Goal: Task Accomplishment & Management: Use online tool/utility

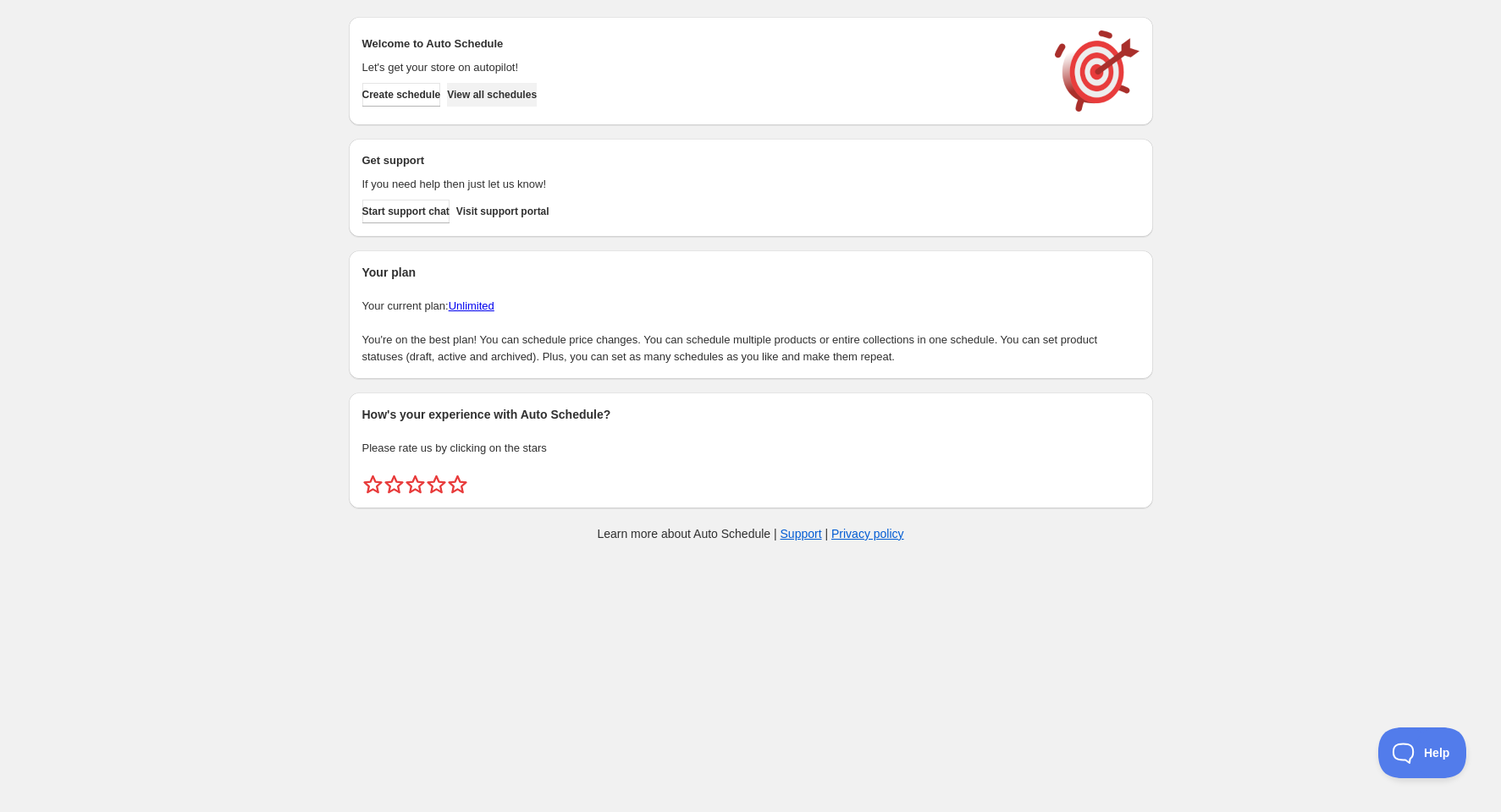
click at [525, 100] on span "View all schedules" at bounding box center [491, 94] width 90 height 13
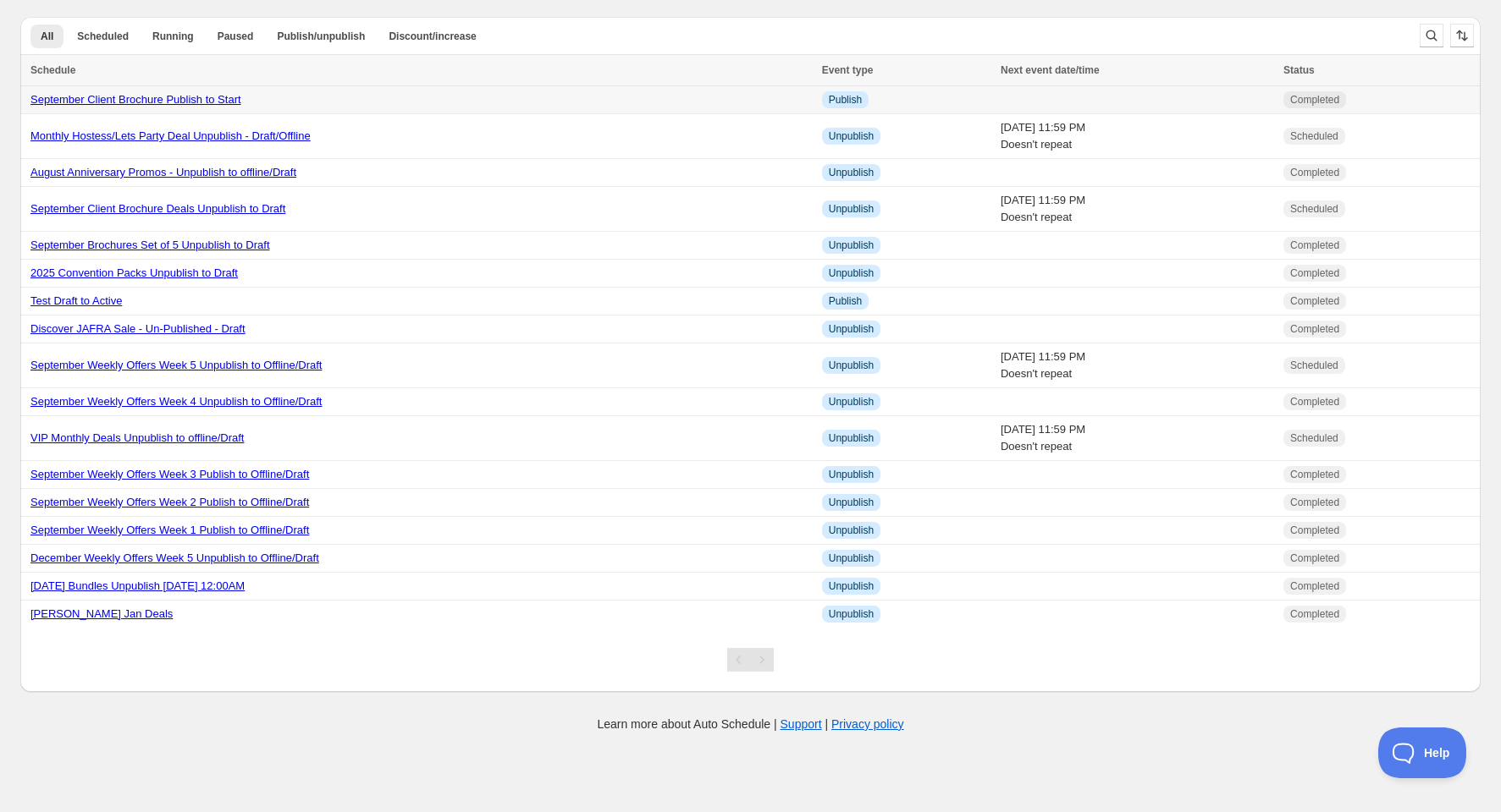
click at [177, 94] on link "September Client Brochure Publish to Start" at bounding box center [135, 100] width 211 height 12
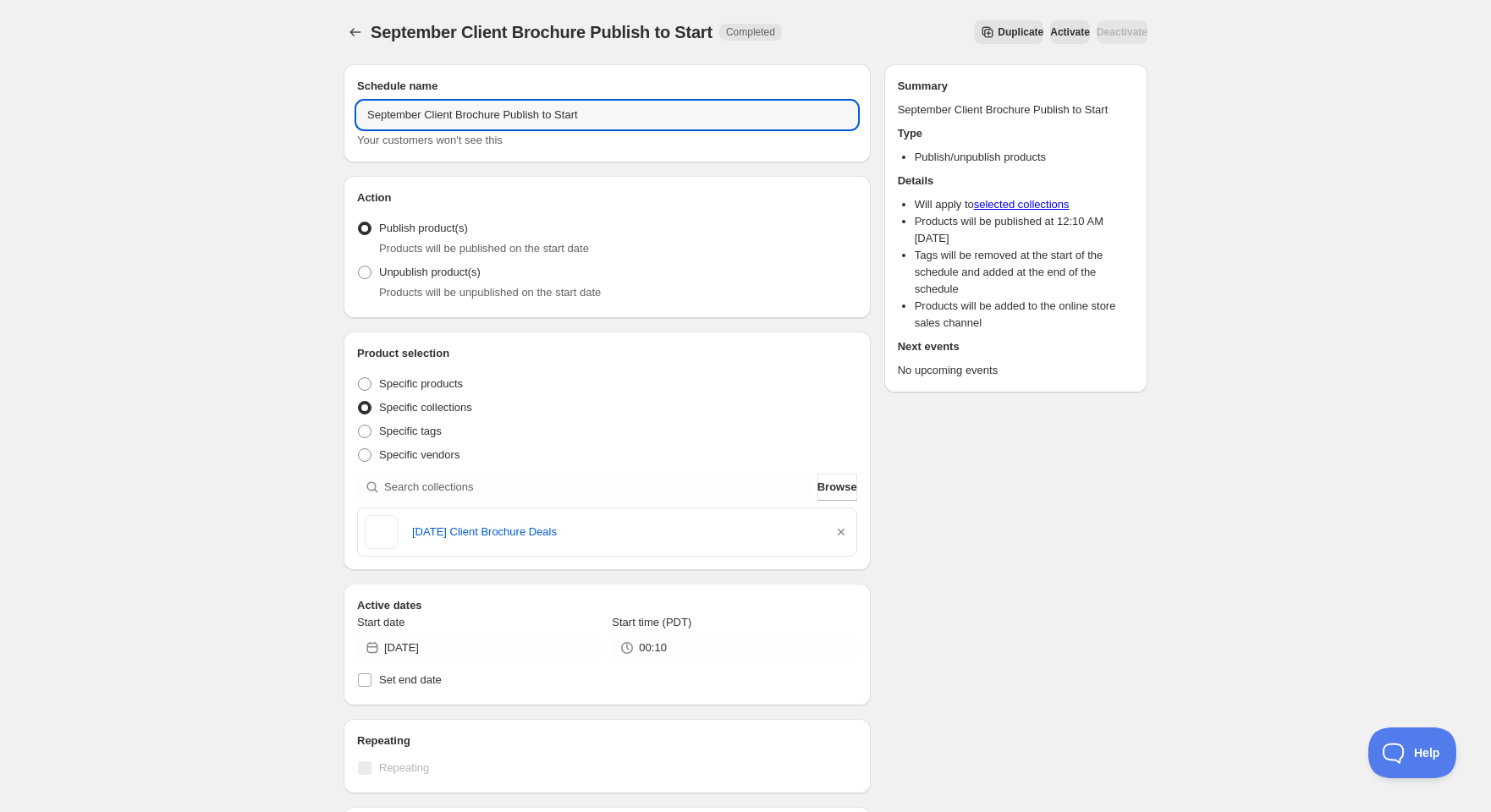
drag, startPoint x: 420, startPoint y: 120, endPoint x: 310, endPoint y: 132, distance: 110.7
type input "October Client Brochure Publish to Start"
click at [837, 530] on icon "button" at bounding box center [841, 532] width 17 height 17
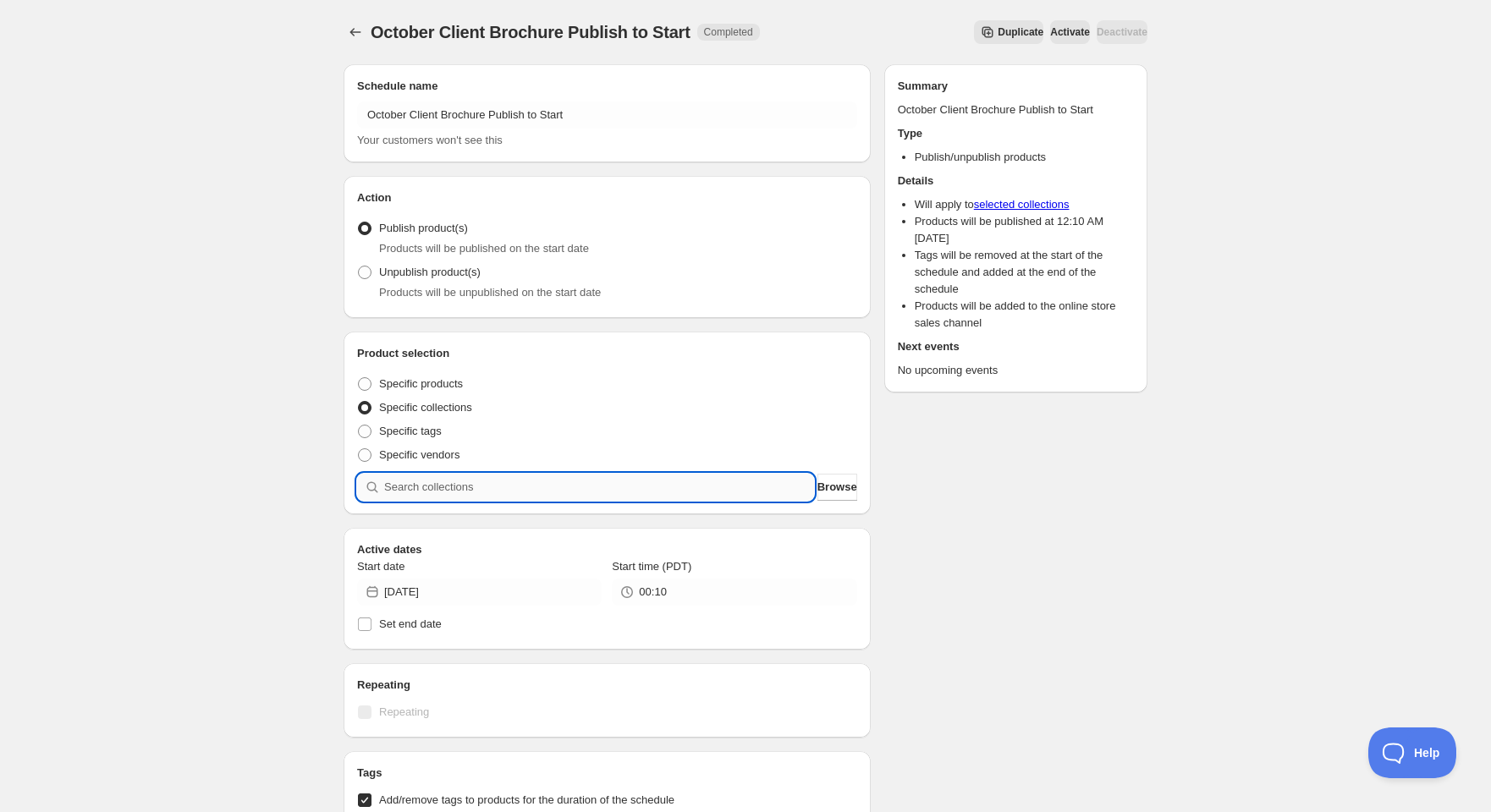
click at [508, 491] on input "search" at bounding box center [599, 487] width 430 height 27
type input "o"
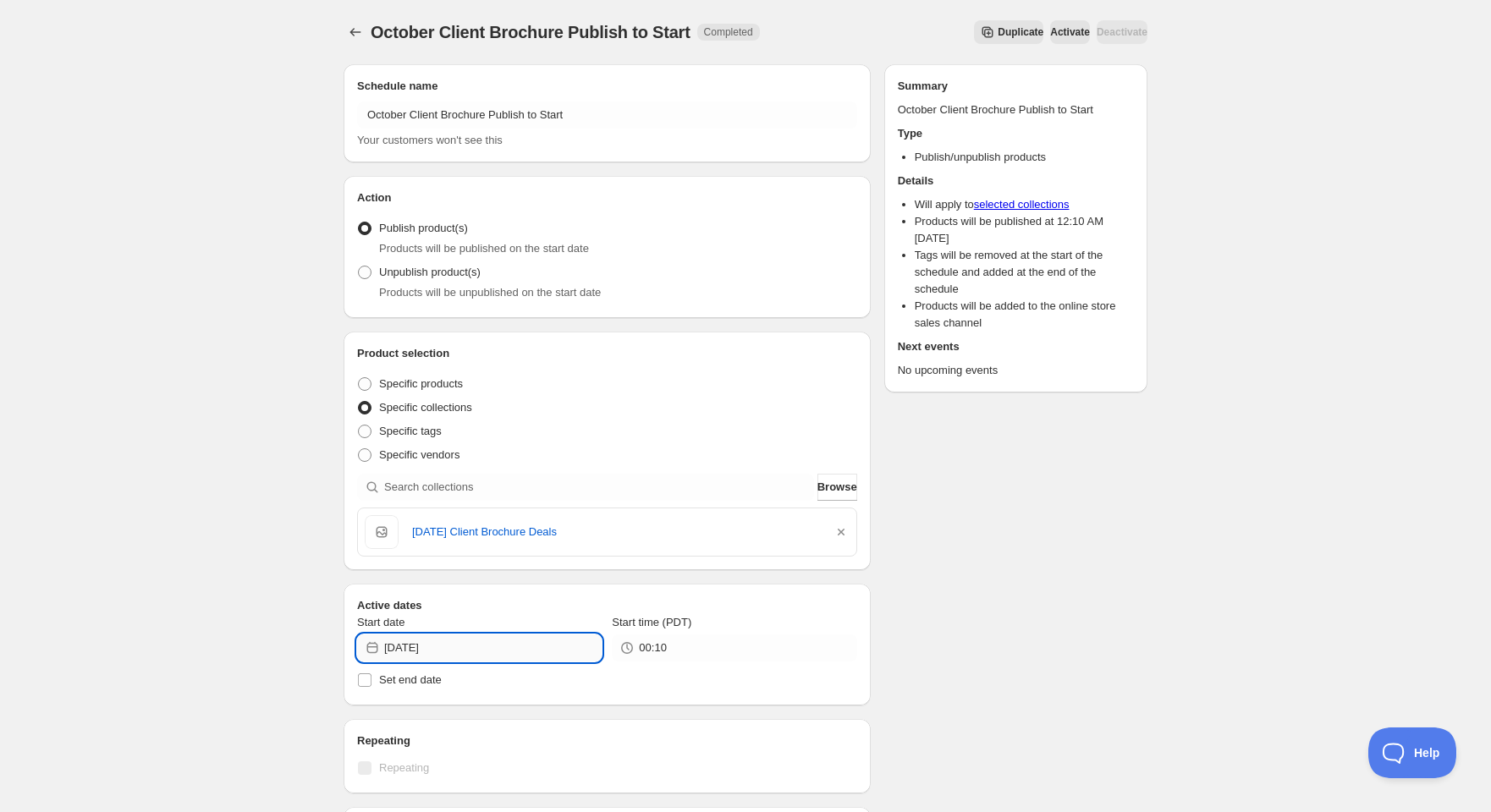
click at [425, 654] on input "[DATE]" at bounding box center [493, 648] width 218 height 27
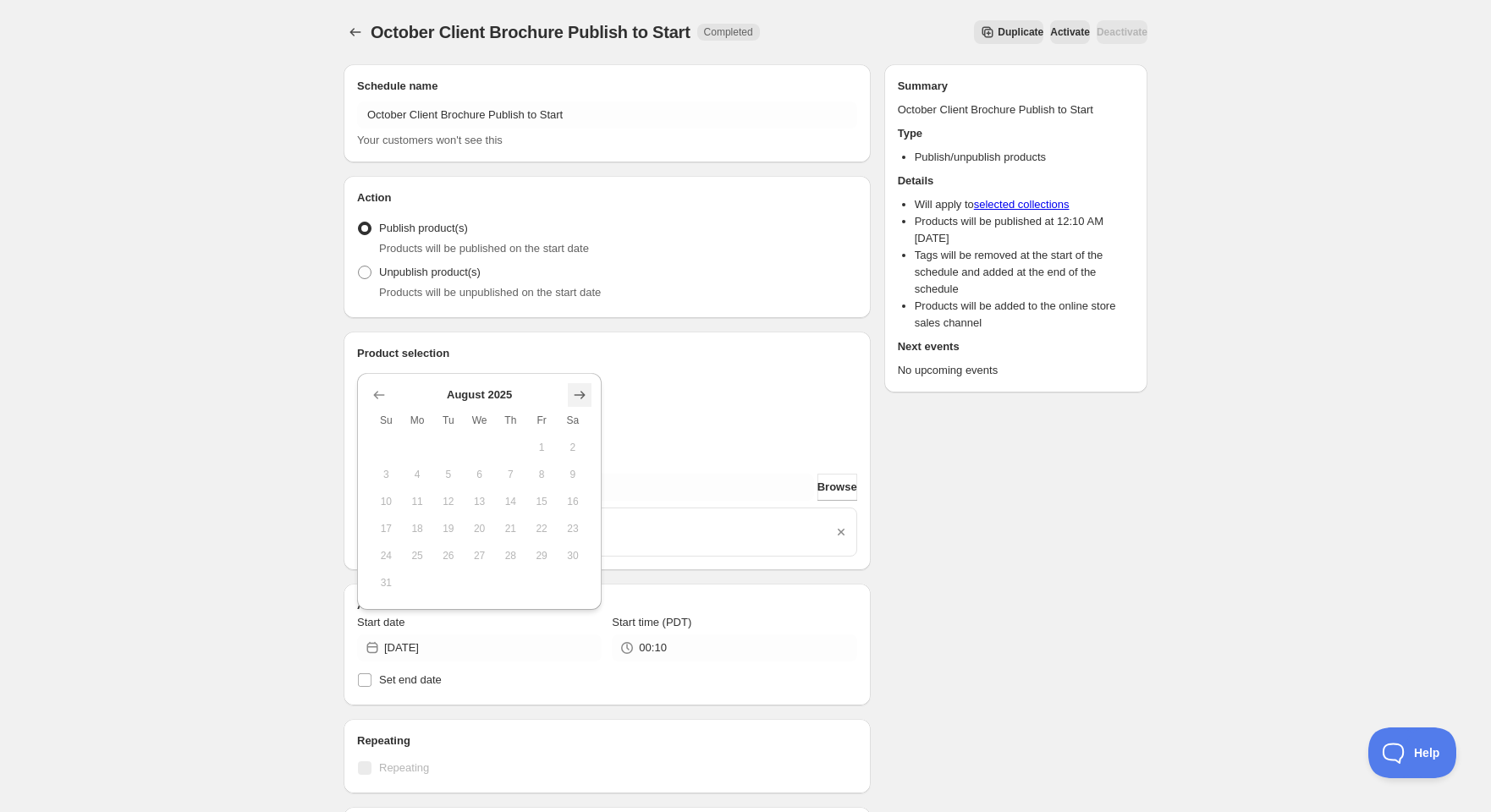
click at [586, 388] on icon "Show next month, September 2025" at bounding box center [579, 395] width 17 height 17
click at [572, 420] on icon "Show next month, October 2025" at bounding box center [579, 422] width 17 height 17
click at [488, 469] on span "1" at bounding box center [480, 474] width 18 height 13
type input "[DATE]"
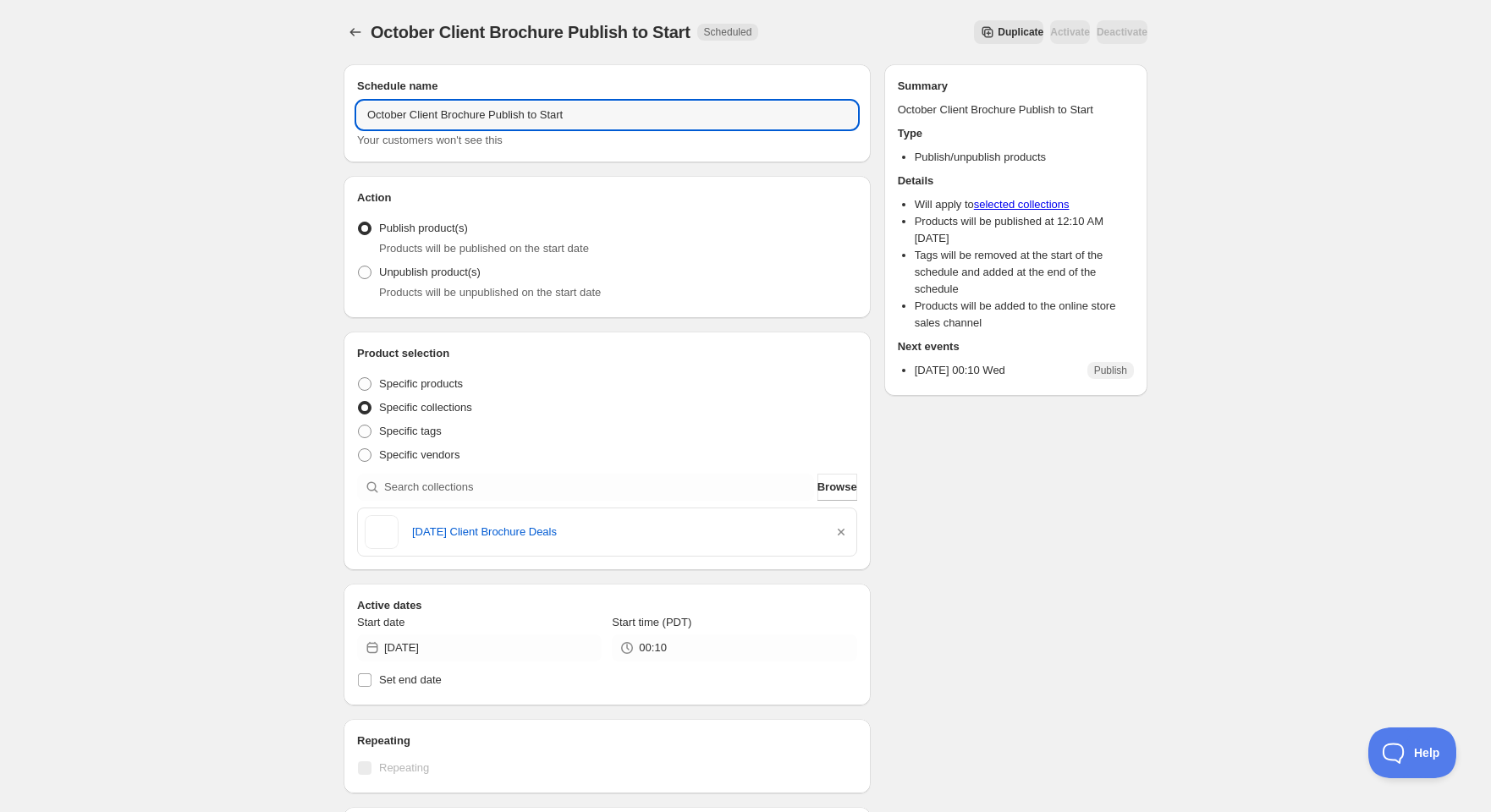
drag, startPoint x: 608, startPoint y: 113, endPoint x: 218, endPoint y: 88, distance: 390.8
click at [358, 33] on icon "Schedules" at bounding box center [355, 32] width 17 height 17
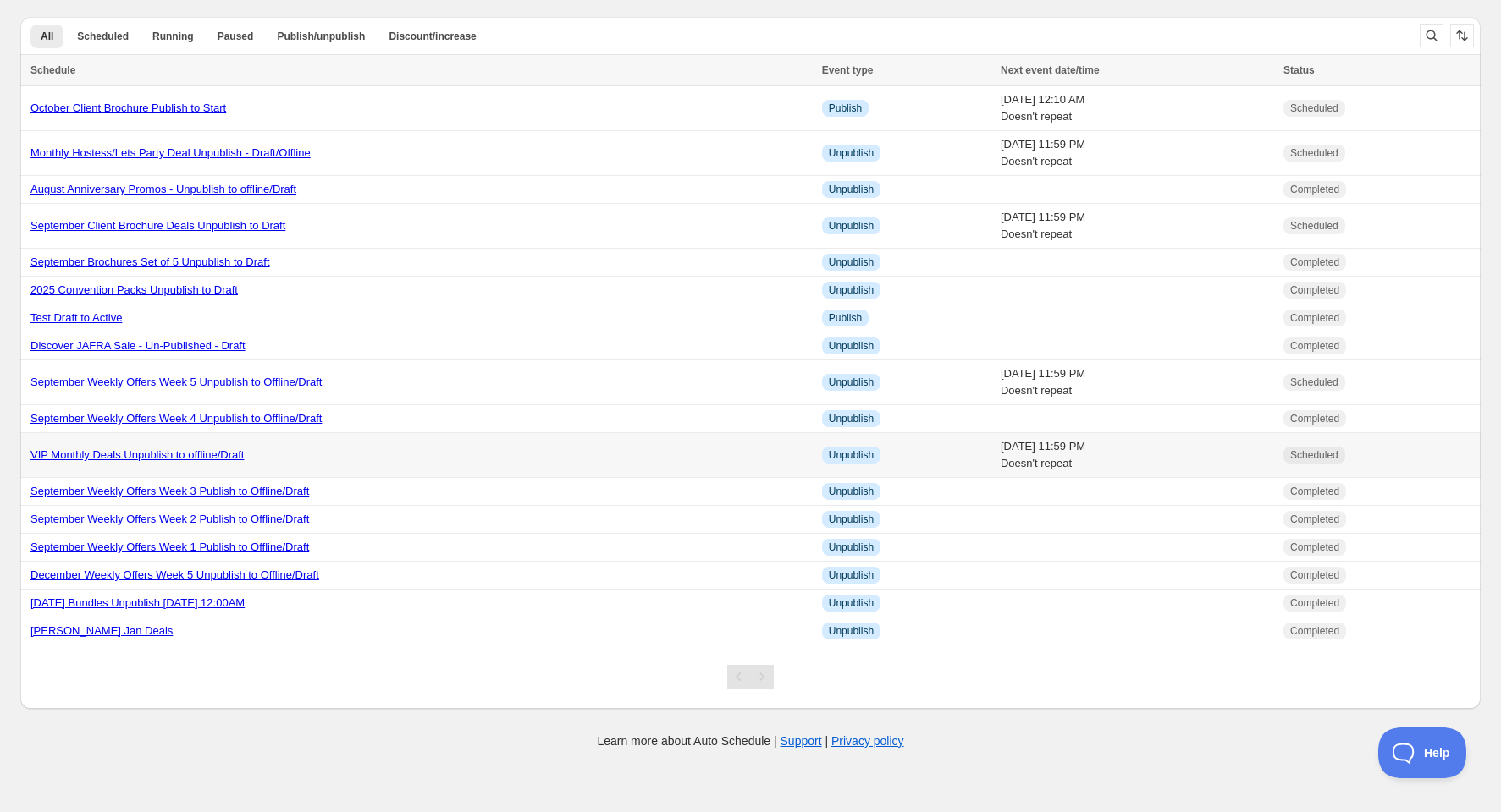
click at [122, 453] on link "VIP Monthly Deals Unpublish to offline/Draft" at bounding box center [137, 454] width 214 height 12
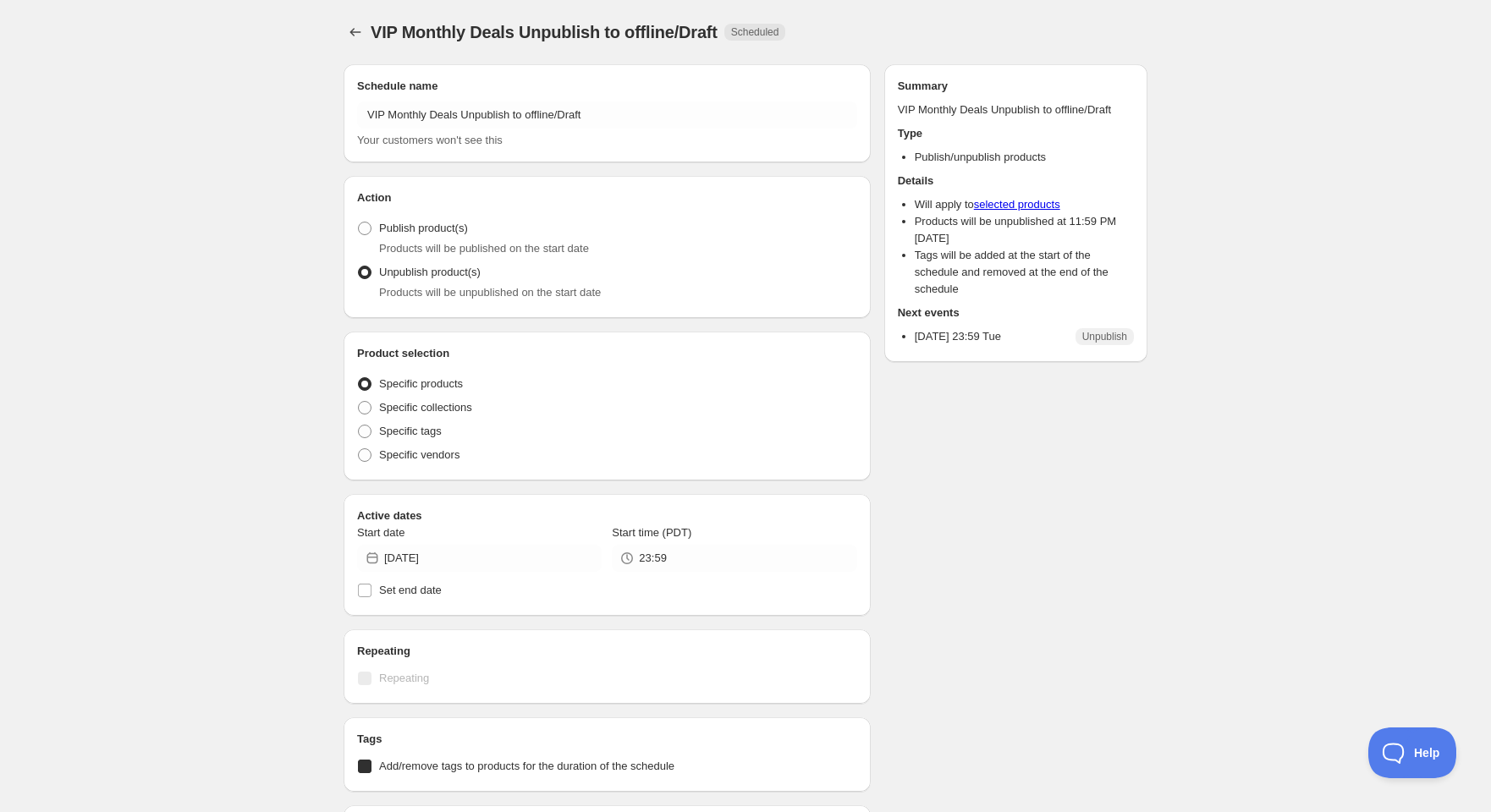
radio input "true"
checkbox input "true"
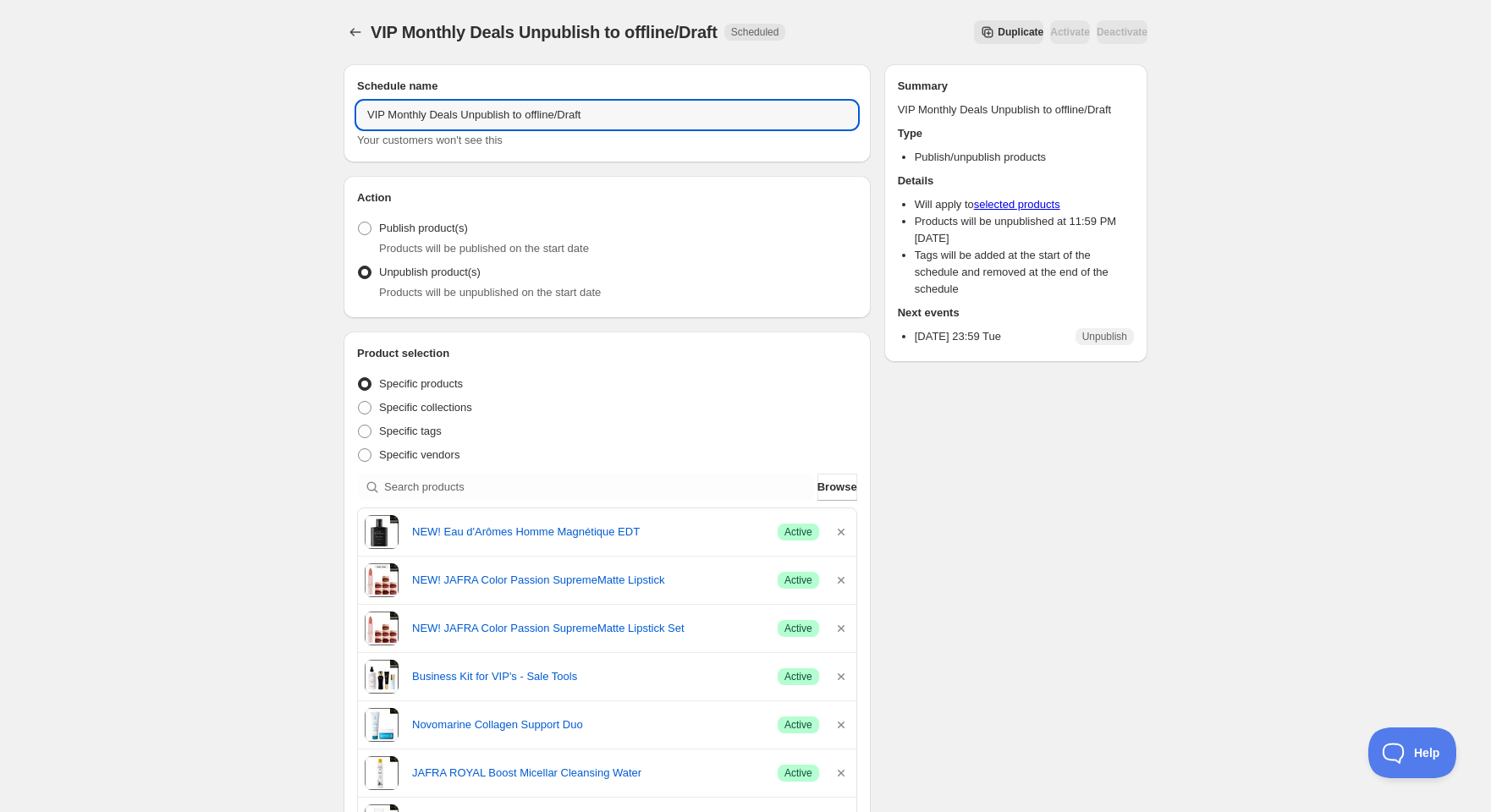
drag, startPoint x: 571, startPoint y: 112, endPoint x: 342, endPoint y: 140, distance: 230.7
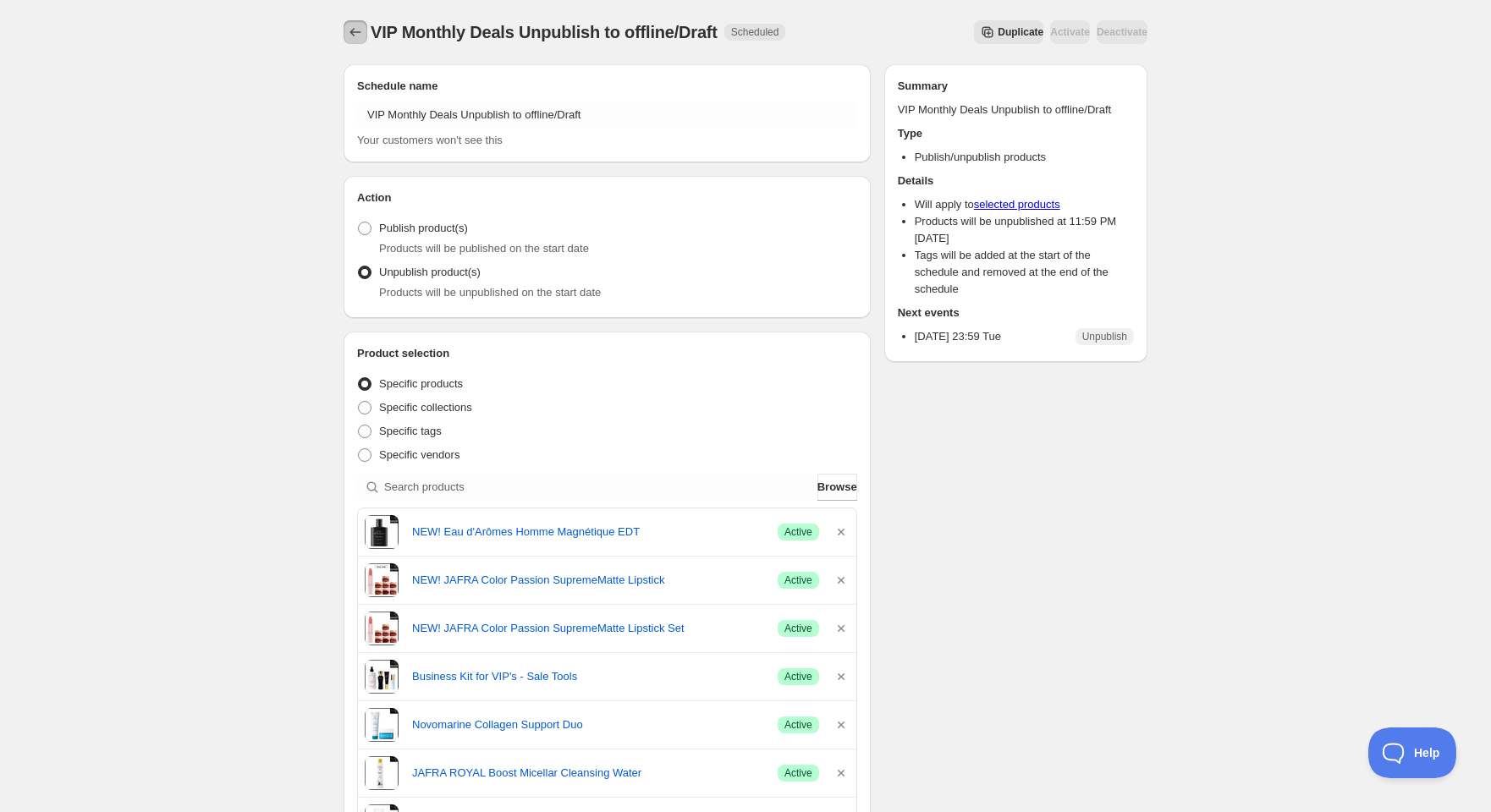
click at [361, 29] on icon "Schedules" at bounding box center [355, 32] width 17 height 17
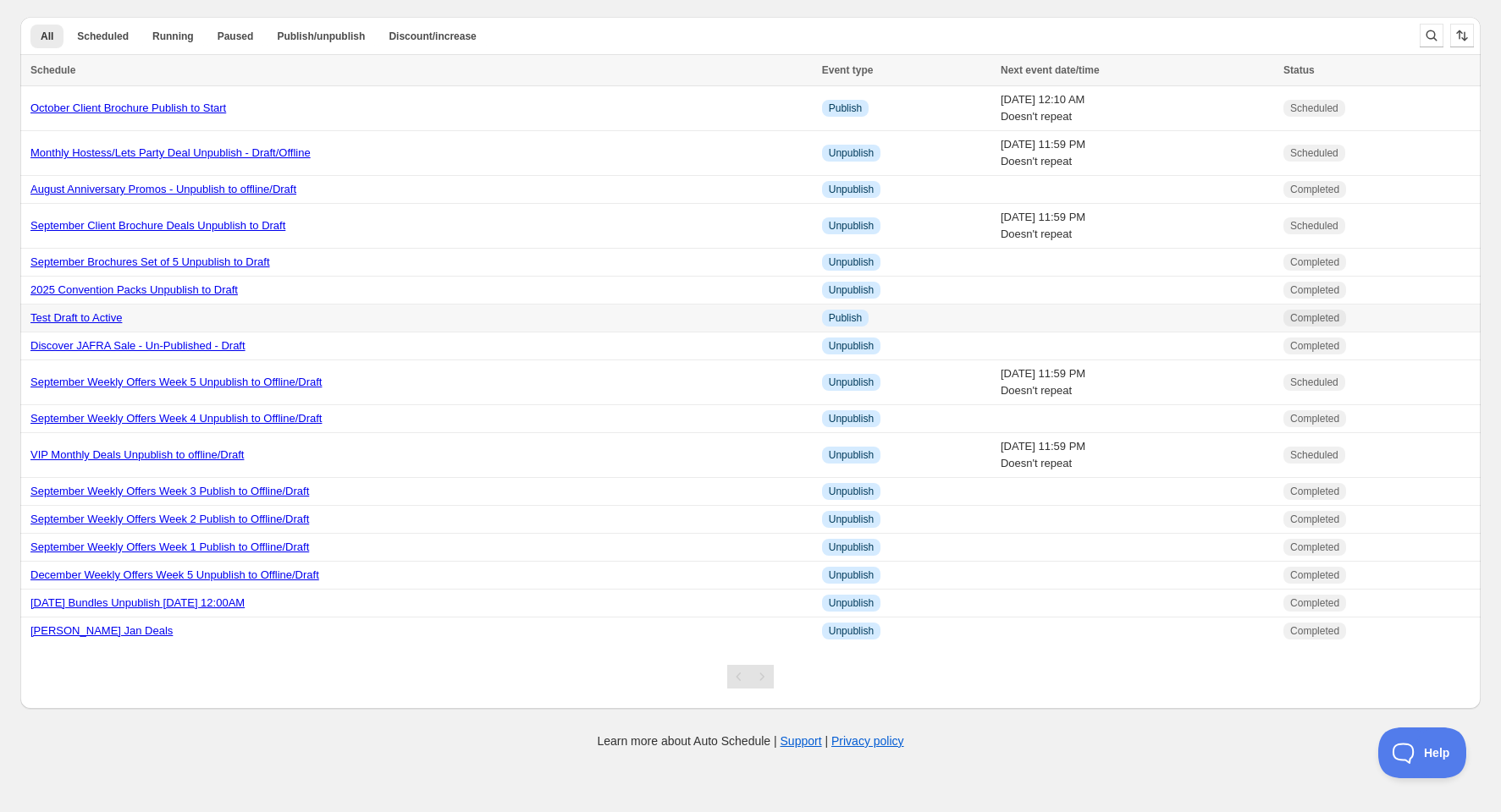
click at [90, 321] on link "Test Draft to Active" at bounding box center [76, 318] width 92 height 12
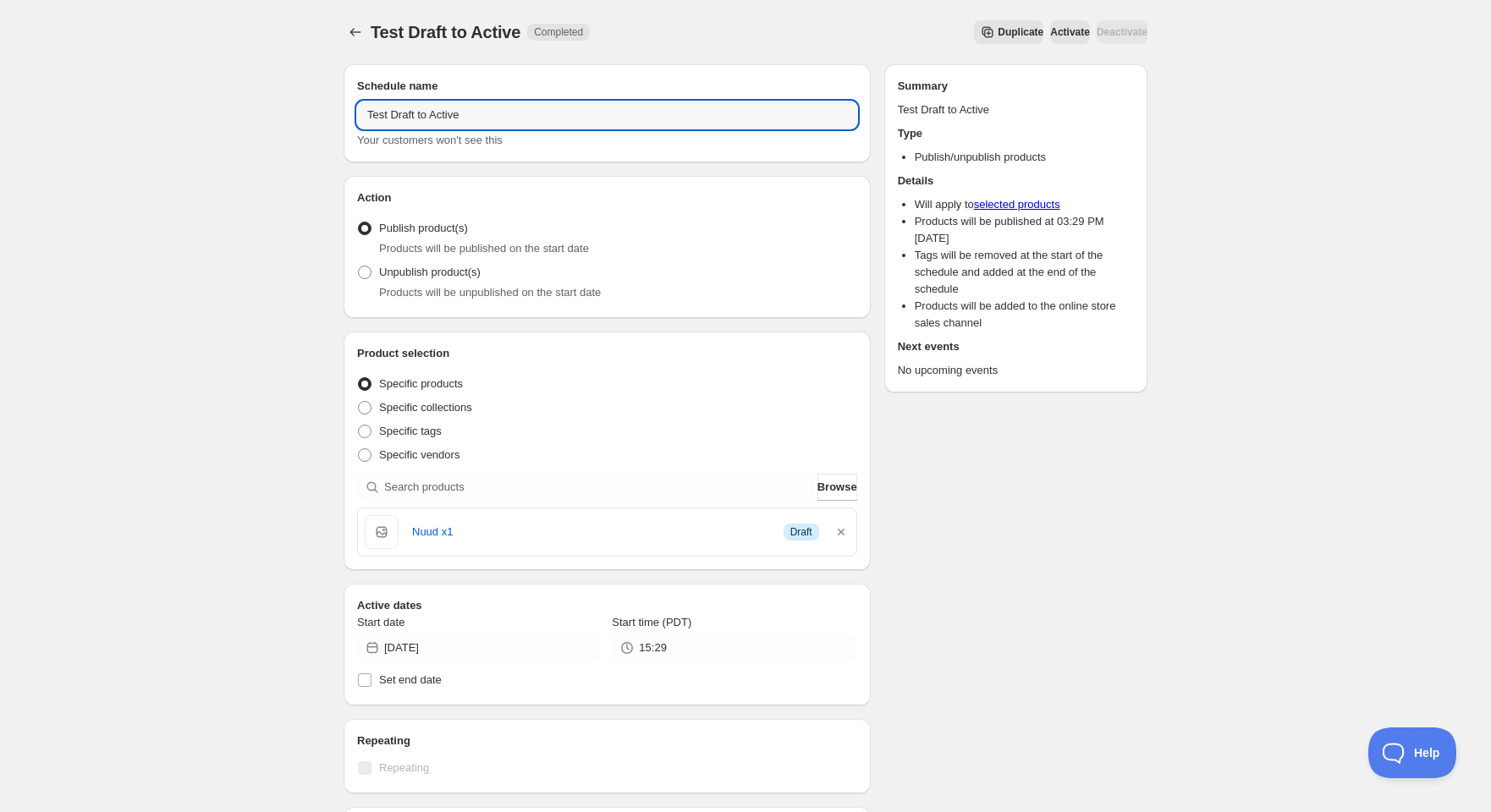
drag, startPoint x: 473, startPoint y: 111, endPoint x: 253, endPoint y: 114, distance: 220.0
click at [253, 114] on div "Test Draft to Active. This page is ready Test Draft to Active Completed Duplica…" at bounding box center [746, 783] width 1491 height 1565
paste input "VIP Monthly Deals Publish to Start"
type input "VIP Monthly Deals Publish to Start"
click at [840, 532] on icon "button" at bounding box center [842, 533] width 7 height 7
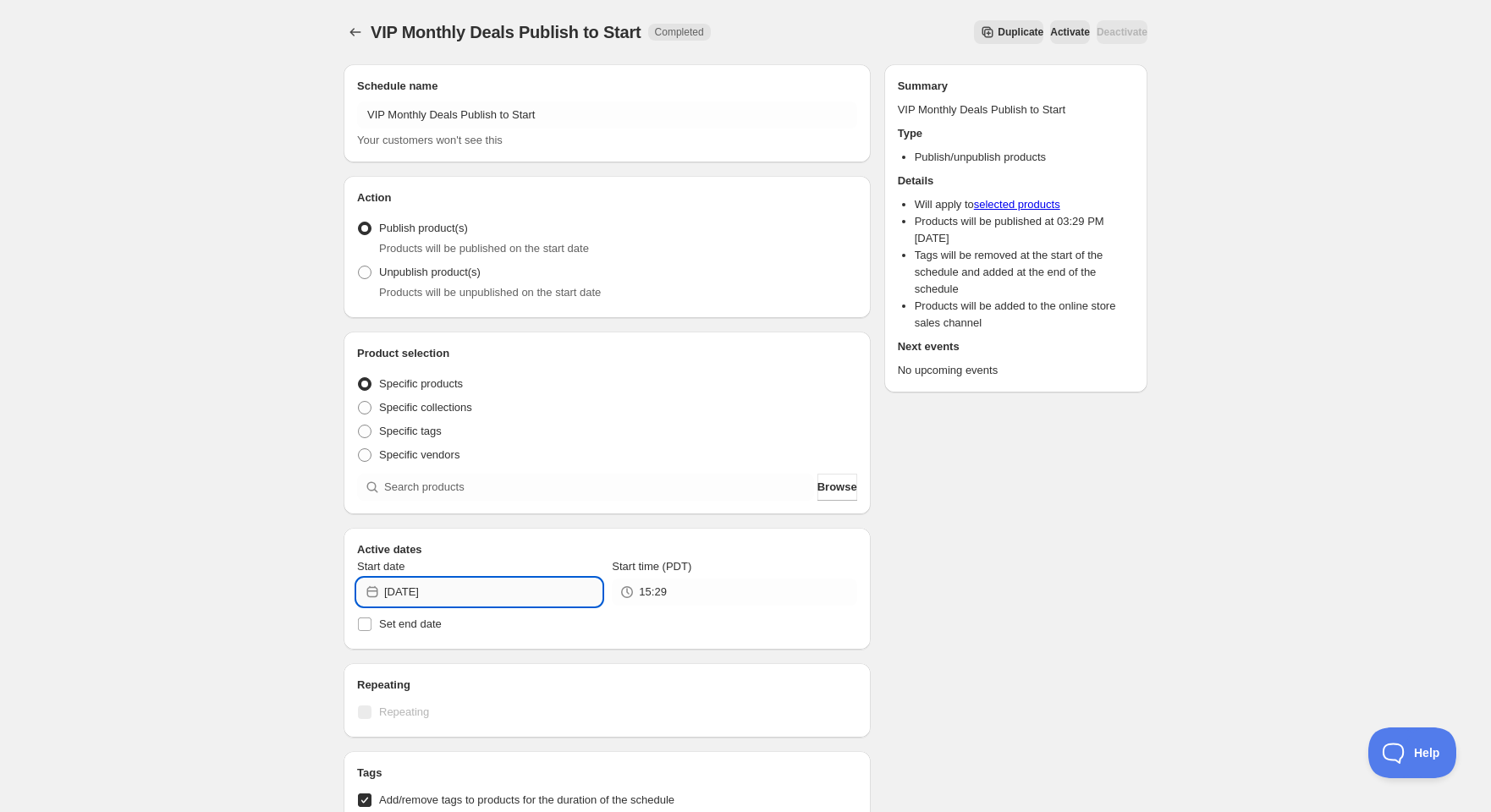
click at [424, 593] on input "[DATE]" at bounding box center [493, 592] width 218 height 27
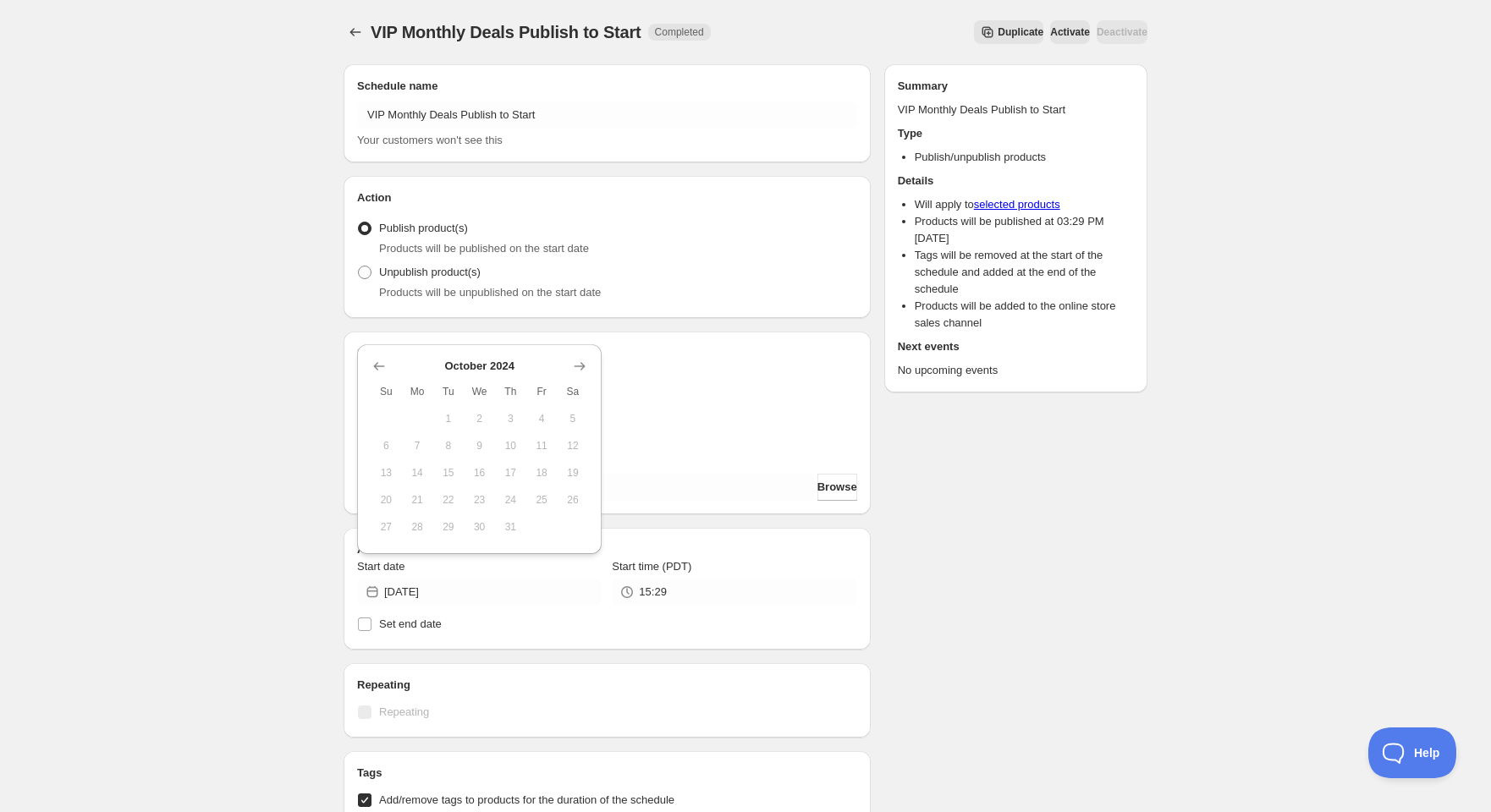
click at [479, 365] on div at bounding box center [480, 366] width 218 height 17
click at [585, 361] on icon "Show next month, November 2024" at bounding box center [579, 366] width 17 height 17
click at [582, 363] on icon "Show next month, December 2024" at bounding box center [580, 366] width 11 height 9
click at [582, 363] on icon "Show next month, January 2025" at bounding box center [580, 366] width 11 height 9
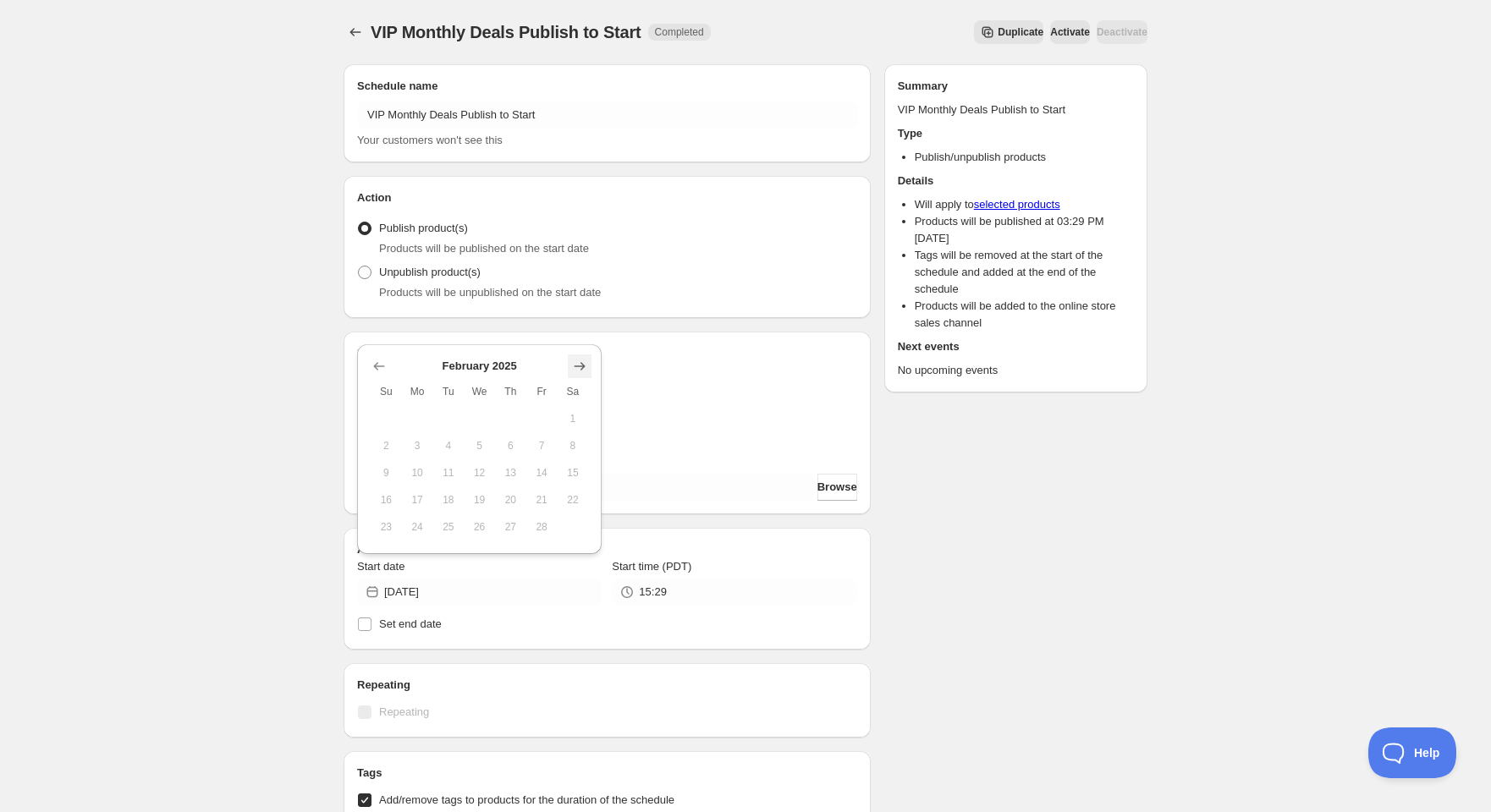
click at [582, 363] on icon "Show next month, March 2025" at bounding box center [580, 366] width 11 height 9
click at [582, 378] on th "Sa" at bounding box center [573, 391] width 31 height 27
click at [582, 363] on th "Sa" at bounding box center [573, 365] width 31 height 27
click at [586, 332] on icon "Show next month, April 2025" at bounding box center [579, 339] width 17 height 17
click at [581, 336] on div "Product selection Entity type Specific products Specific collections Specific t…" at bounding box center [607, 423] width 528 height 183
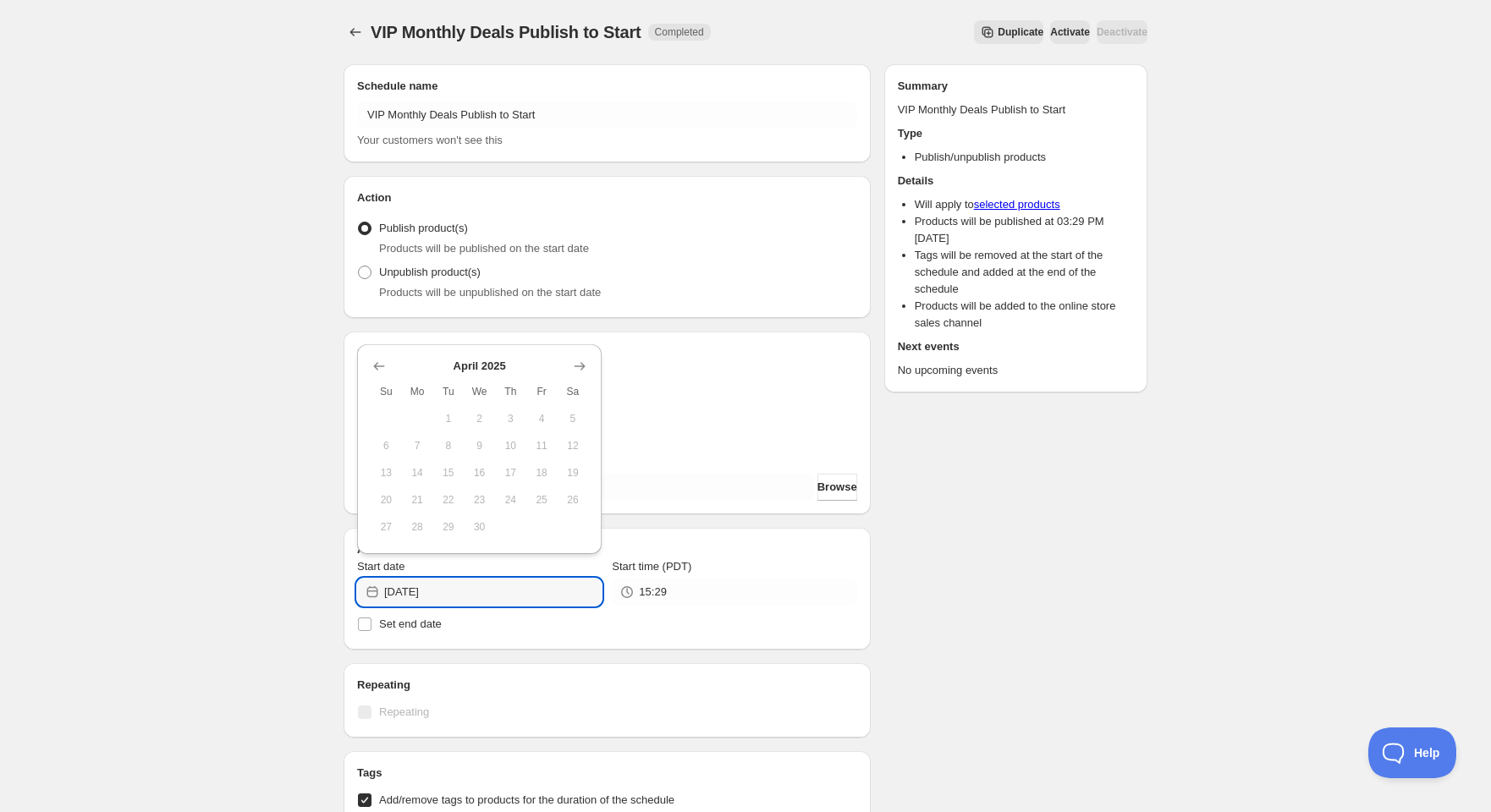
drag, startPoint x: 402, startPoint y: 594, endPoint x: 441, endPoint y: 575, distance: 43.4
click at [400, 595] on input "[DATE]" at bounding box center [493, 592] width 218 height 27
click at [578, 366] on icon "Show next month, May 2025" at bounding box center [579, 366] width 17 height 17
click at [578, 366] on icon "Show next month, June 2025" at bounding box center [579, 366] width 17 height 17
click at [578, 366] on icon "Show next month, July 2025" at bounding box center [579, 366] width 17 height 17
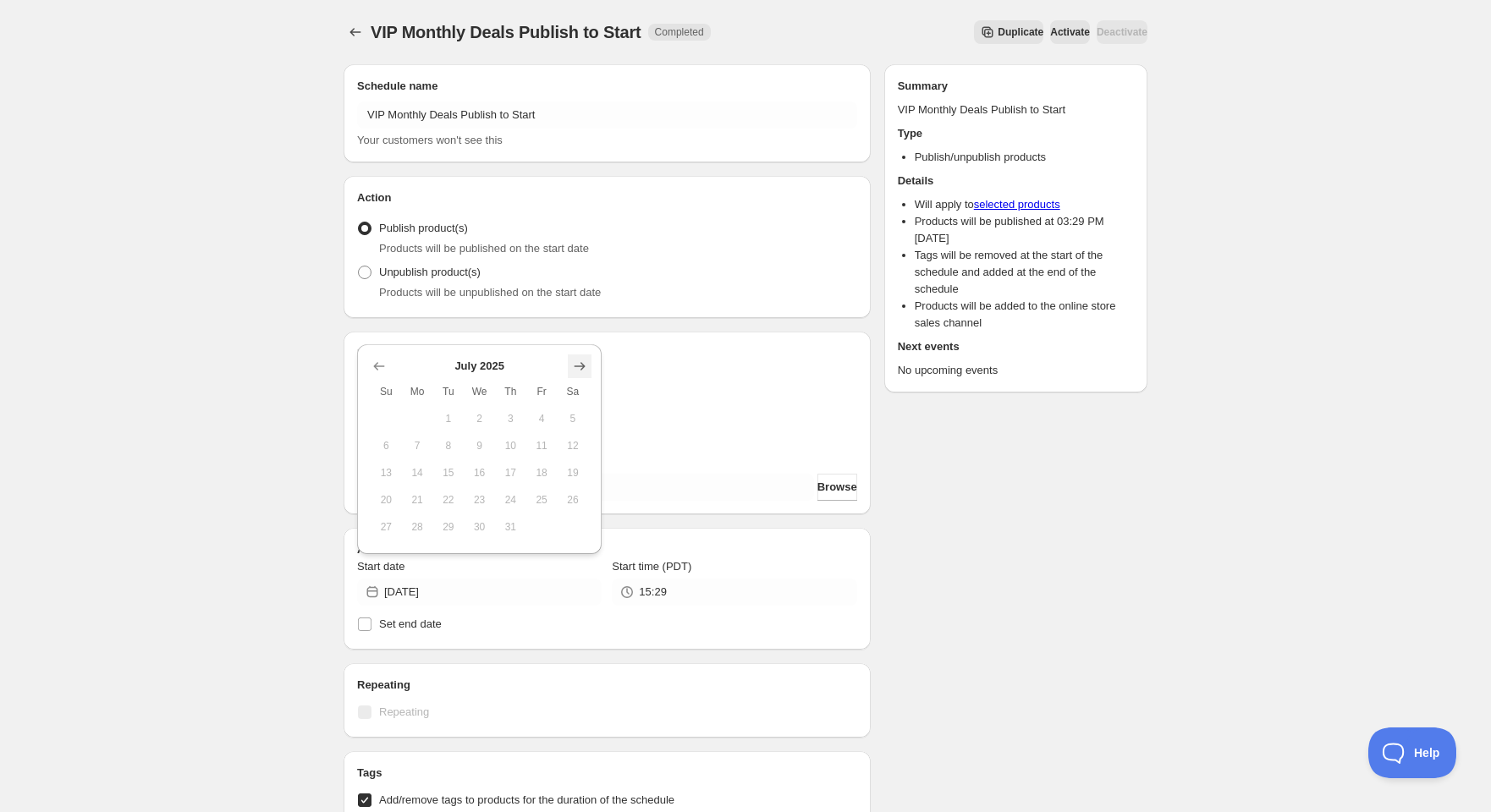
click at [578, 366] on icon "Show next month, August 2025" at bounding box center [579, 366] width 17 height 17
click at [578, 366] on span "Sa" at bounding box center [574, 364] width 18 height 13
click at [581, 339] on icon "Show next month, September 2025" at bounding box center [580, 340] width 11 height 9
click at [576, 361] on icon "Show next month, October 2025" at bounding box center [579, 366] width 17 height 17
click at [486, 413] on span "1" at bounding box center [480, 418] width 18 height 13
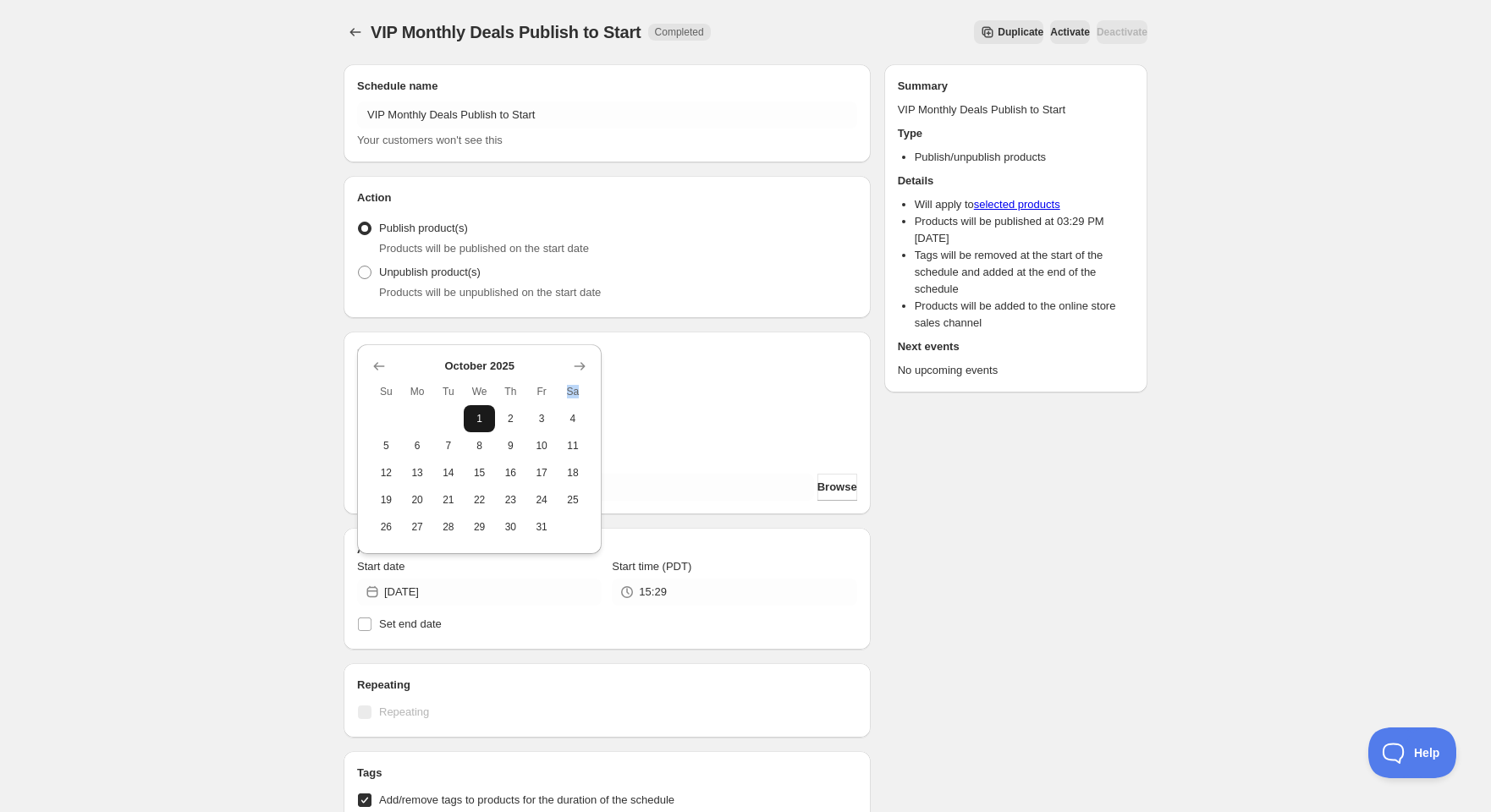
type input "[DATE]"
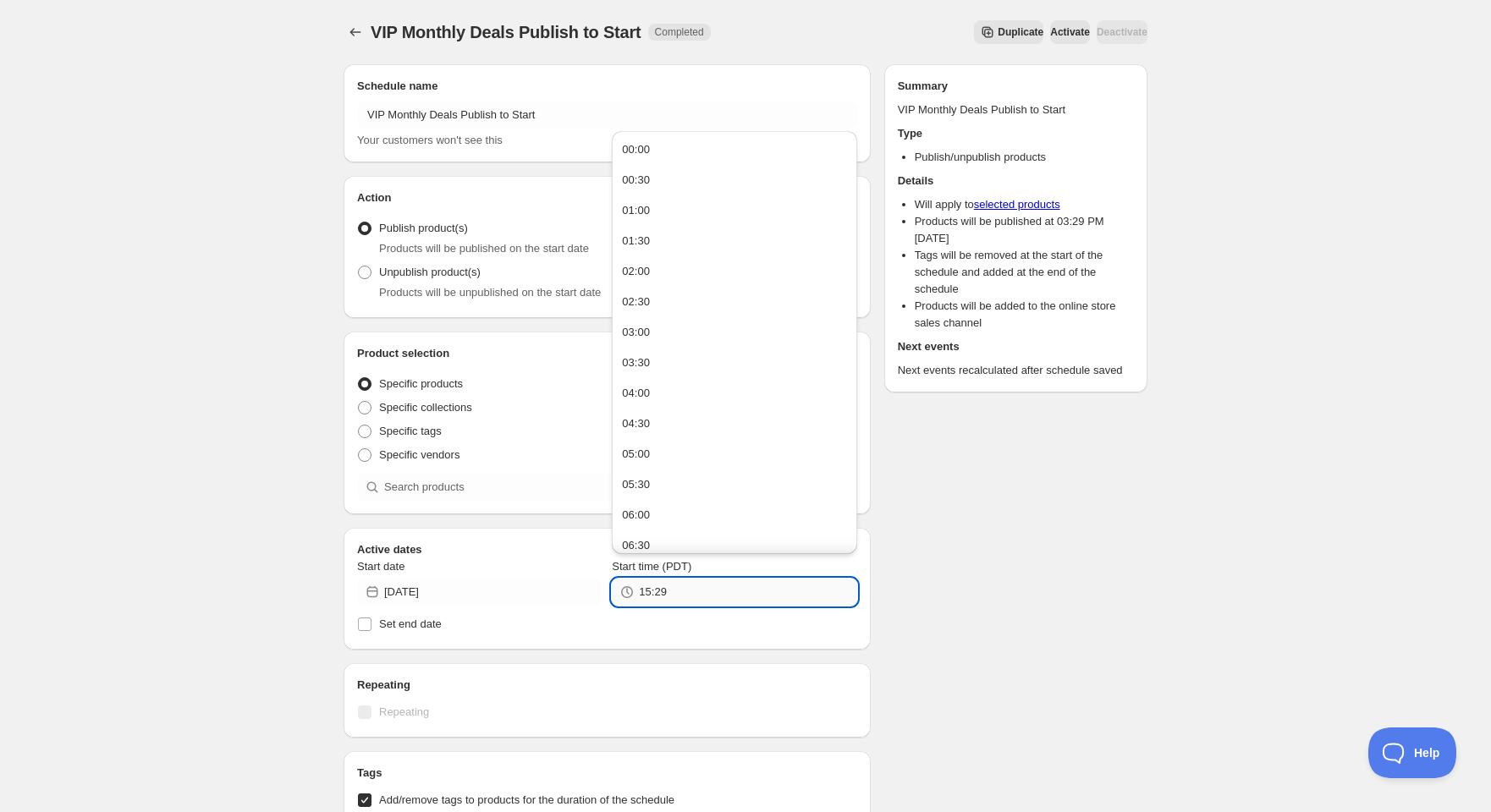
click at [644, 592] on input "15:29" at bounding box center [747, 592] width 218 height 27
click at [632, 178] on div "00:30" at bounding box center [635, 180] width 28 height 17
click at [672, 595] on input "00:30" at bounding box center [747, 592] width 218 height 27
type input "00:10"
click at [1000, 585] on div "Schedule name VIP Monthly Deals Publish to Start Your customers won't see this …" at bounding box center [738, 763] width 818 height 1425
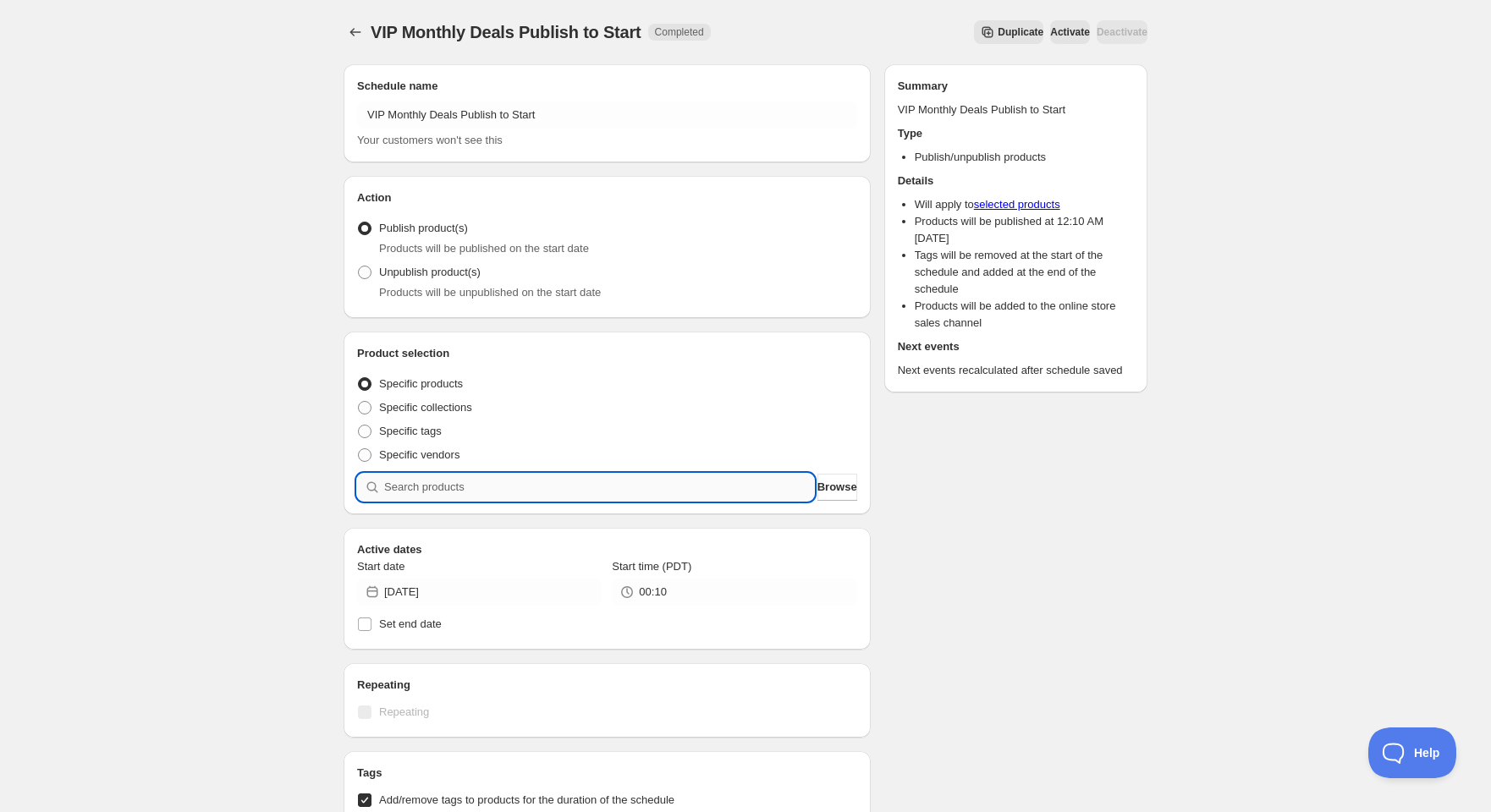
click at [447, 490] on input "search" at bounding box center [599, 487] width 430 height 27
paste input "322624"
type input "322624"
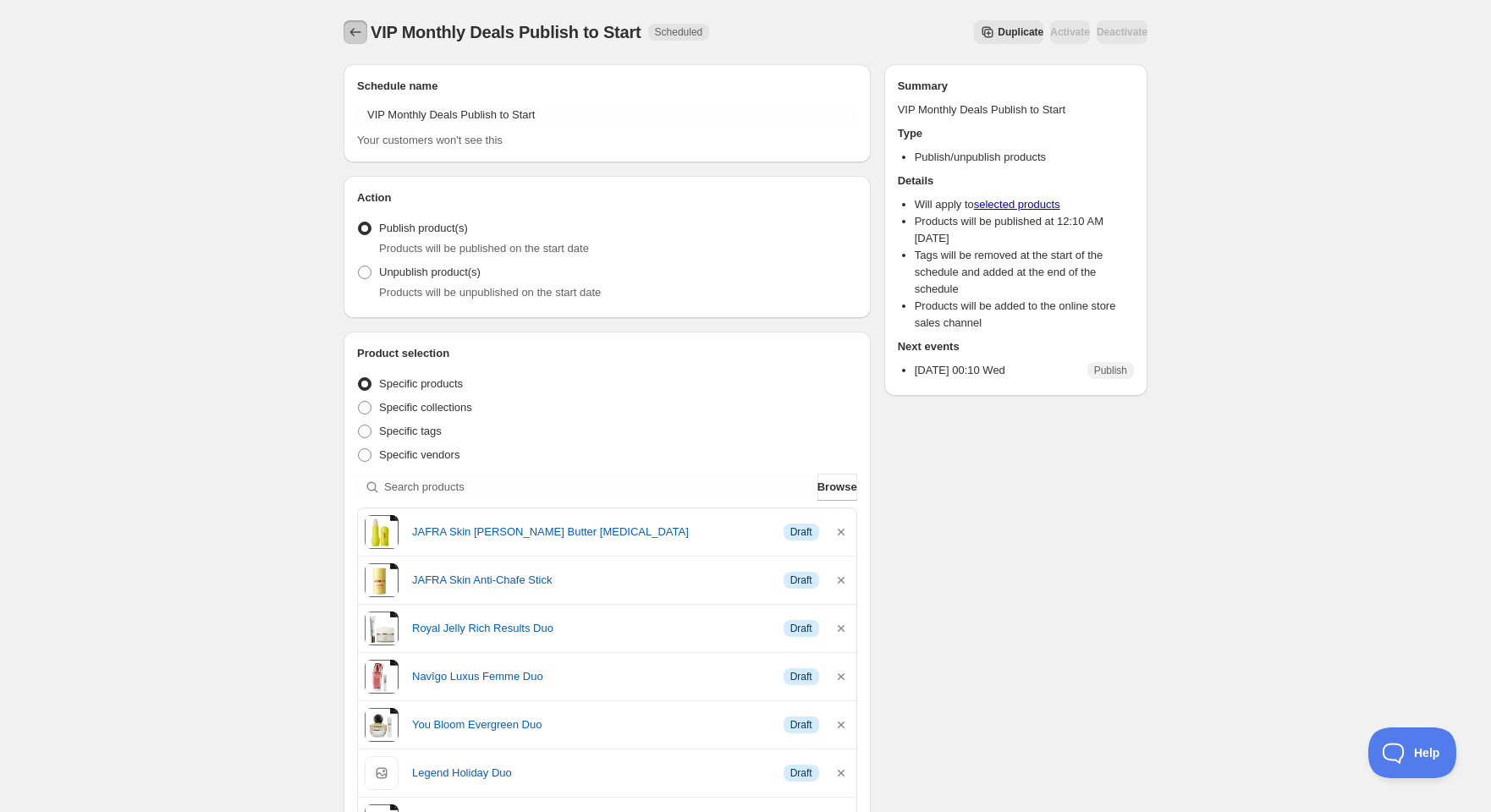
click at [358, 28] on icon "Schedules" at bounding box center [355, 32] width 17 height 17
